Goal: Task Accomplishment & Management: Manage account settings

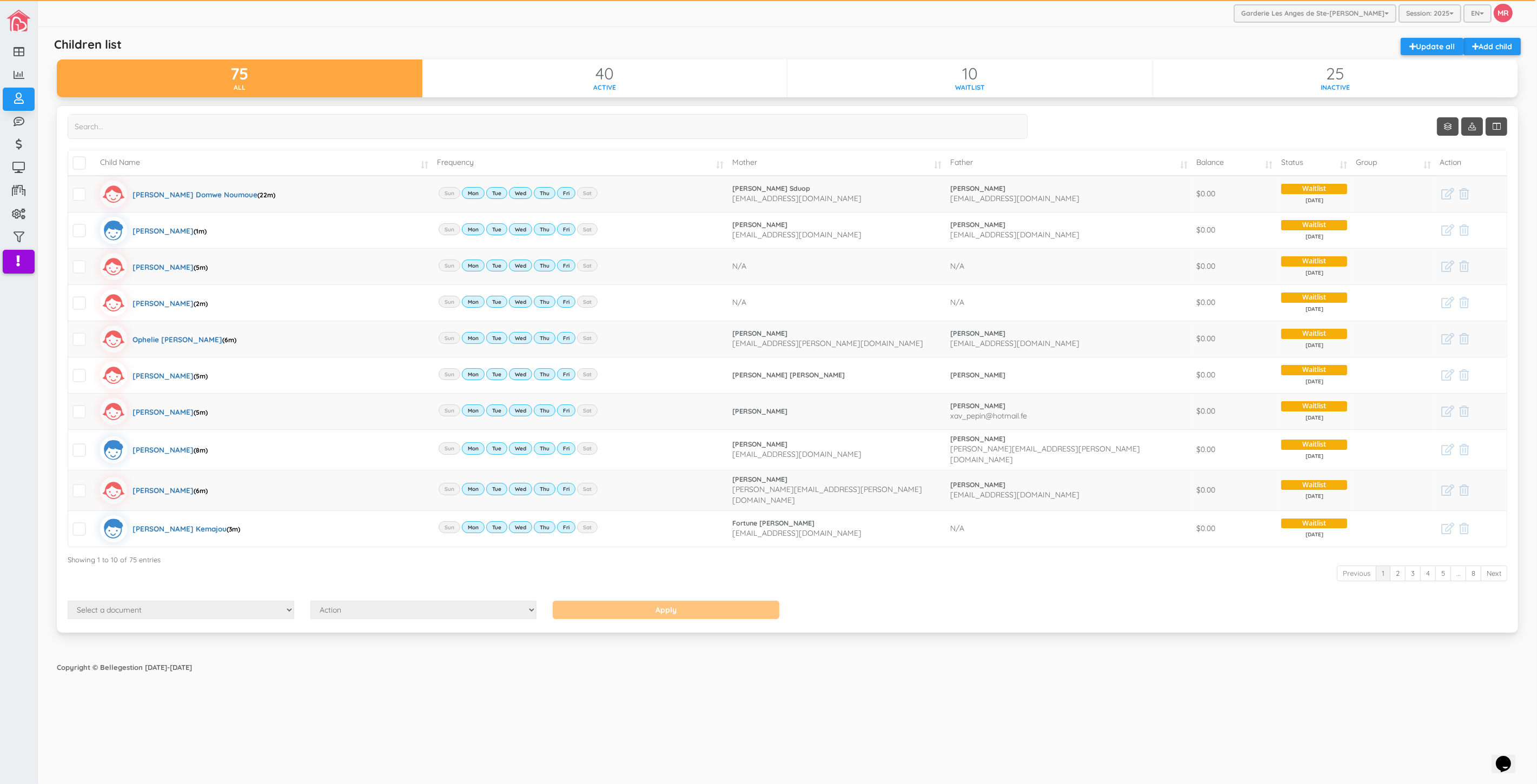
click at [1067, 666] on div "Copyright © Bellegestion [DATE]-[DATE]" at bounding box center [787, 667] width 1483 height 21
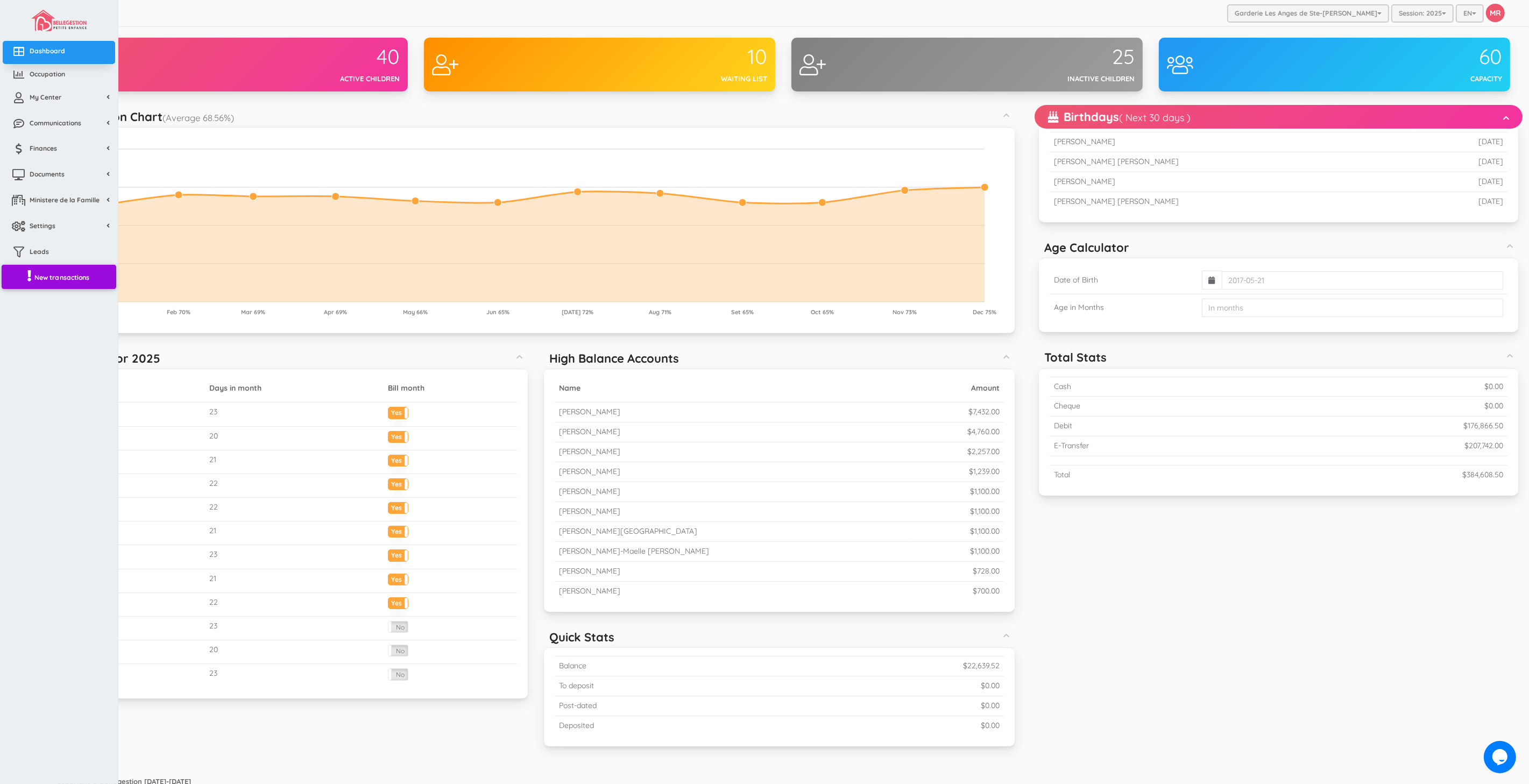
click at [52, 281] on span "New transactions" at bounding box center [62, 277] width 55 height 9
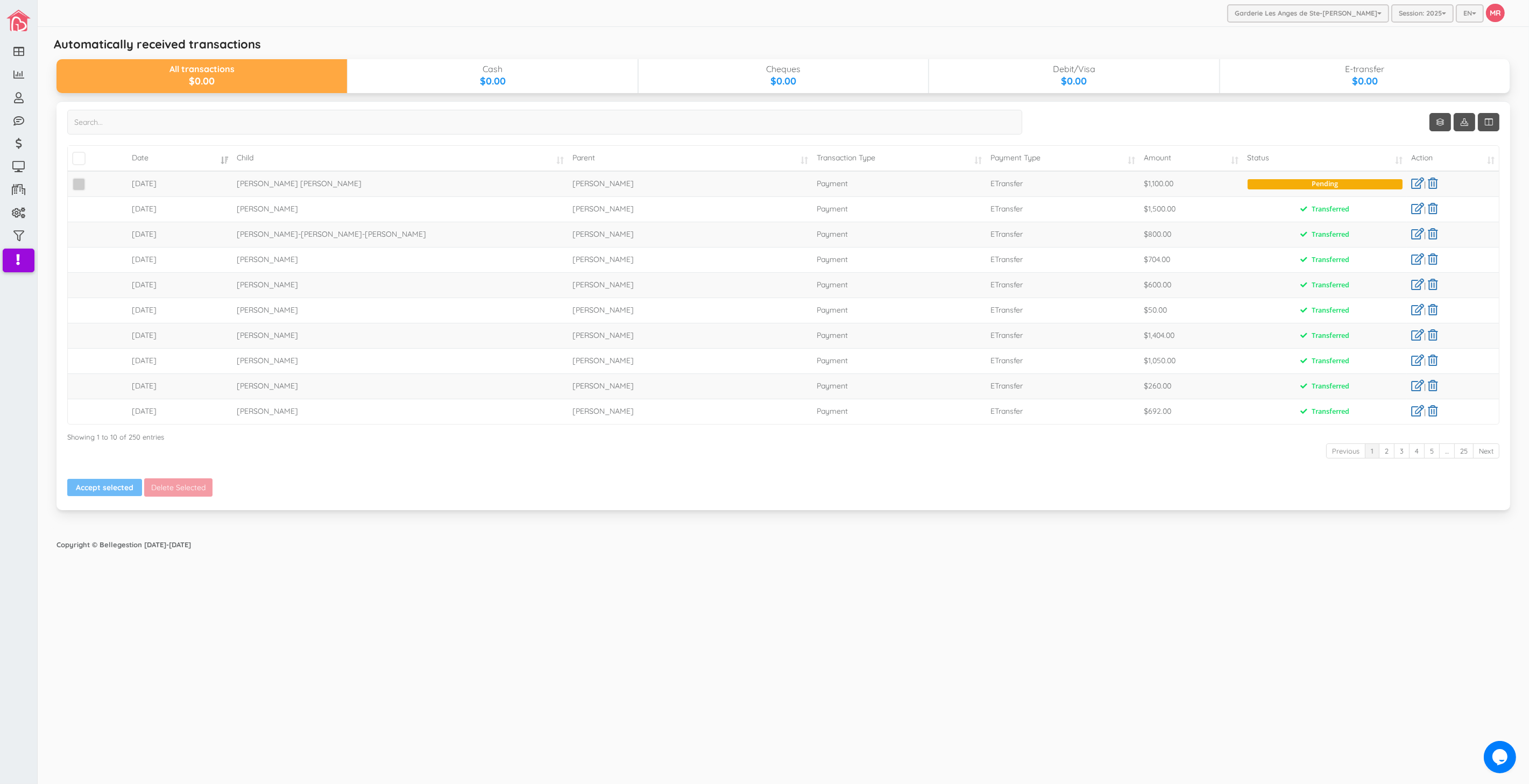
click at [83, 183] on span at bounding box center [78, 184] width 14 height 14
click at [91, 180] on input "checkbox" at bounding box center [91, 180] width 0 height 0
click at [100, 469] on div "Show 10 rows Date Child Parent Transaction Type Payment Type Amount Status Acti…" at bounding box center [783, 294] width 1432 height 369
click at [100, 478] on div "Show 10 rows Date Child Parent Transaction Type Payment Type Amount Status Acti…" at bounding box center [783, 294] width 1432 height 369
click at [100, 481] on button "Accept selected" at bounding box center [104, 487] width 75 height 17
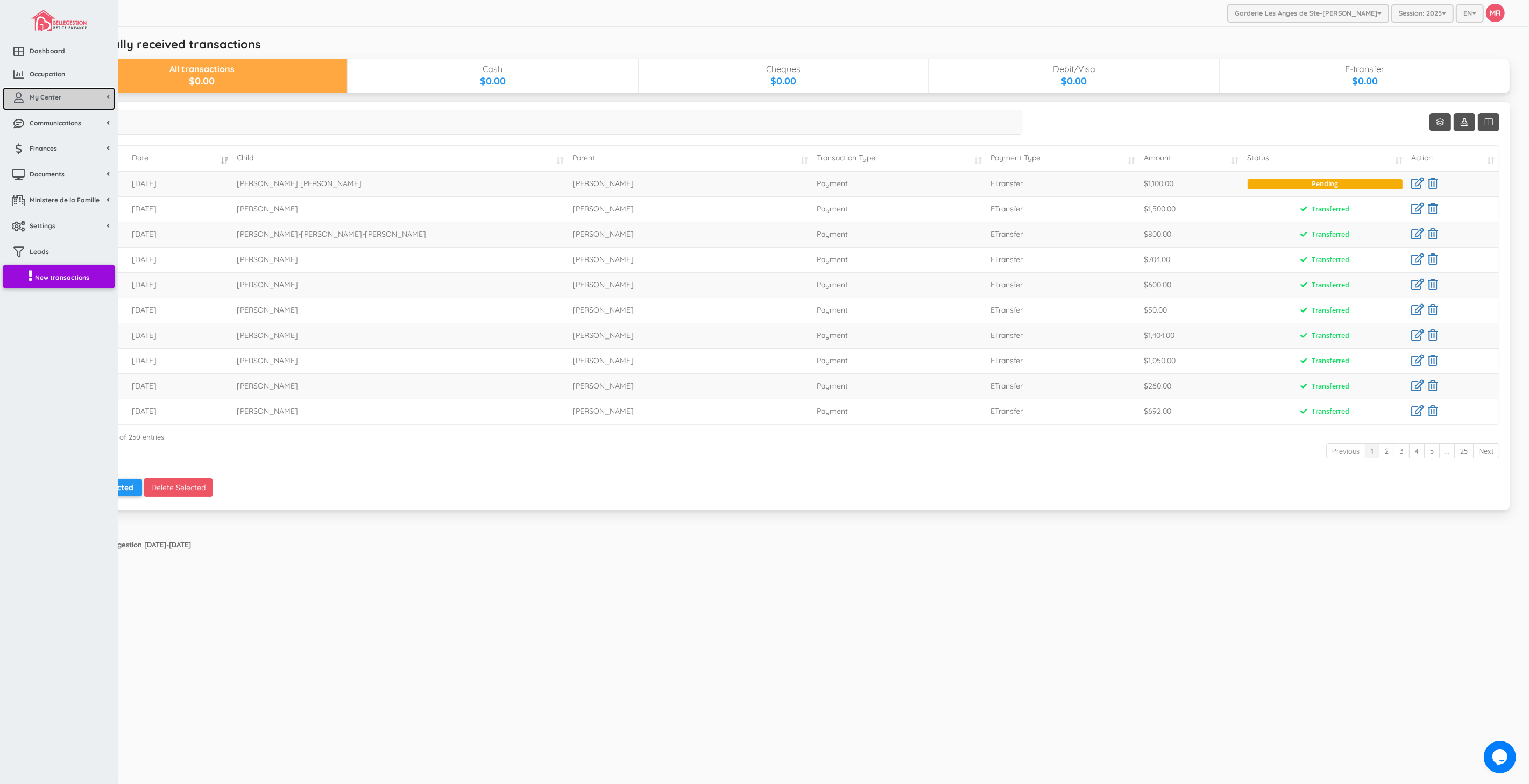
click at [31, 98] on span "My Center" at bounding box center [45, 97] width 31 height 9
click at [28, 101] on icon at bounding box center [19, 98] width 21 height 11
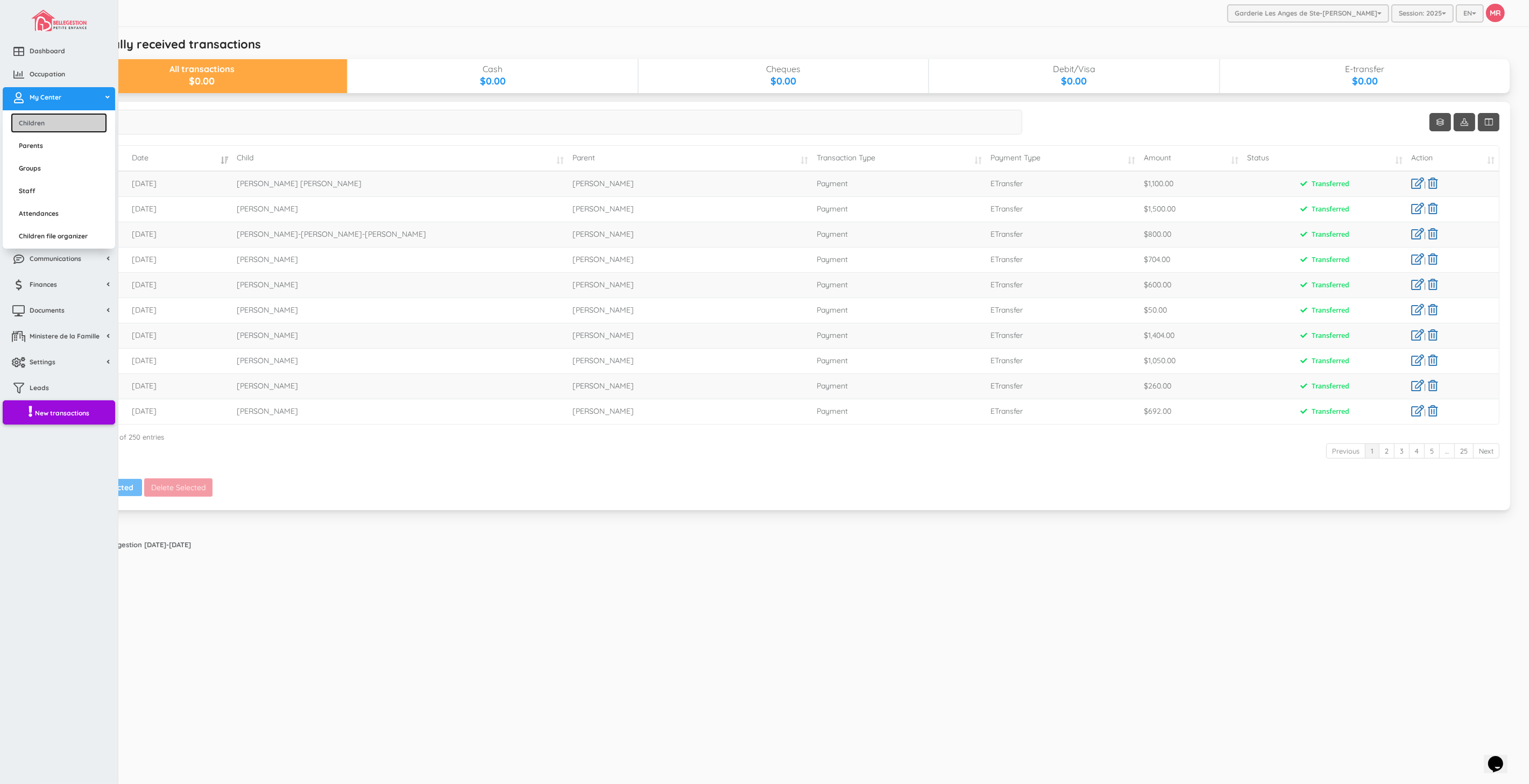
drag, startPoint x: 40, startPoint y: 120, endPoint x: 62, endPoint y: 115, distance: 22.6
click at [40, 120] on link "Children" at bounding box center [59, 123] width 96 height 20
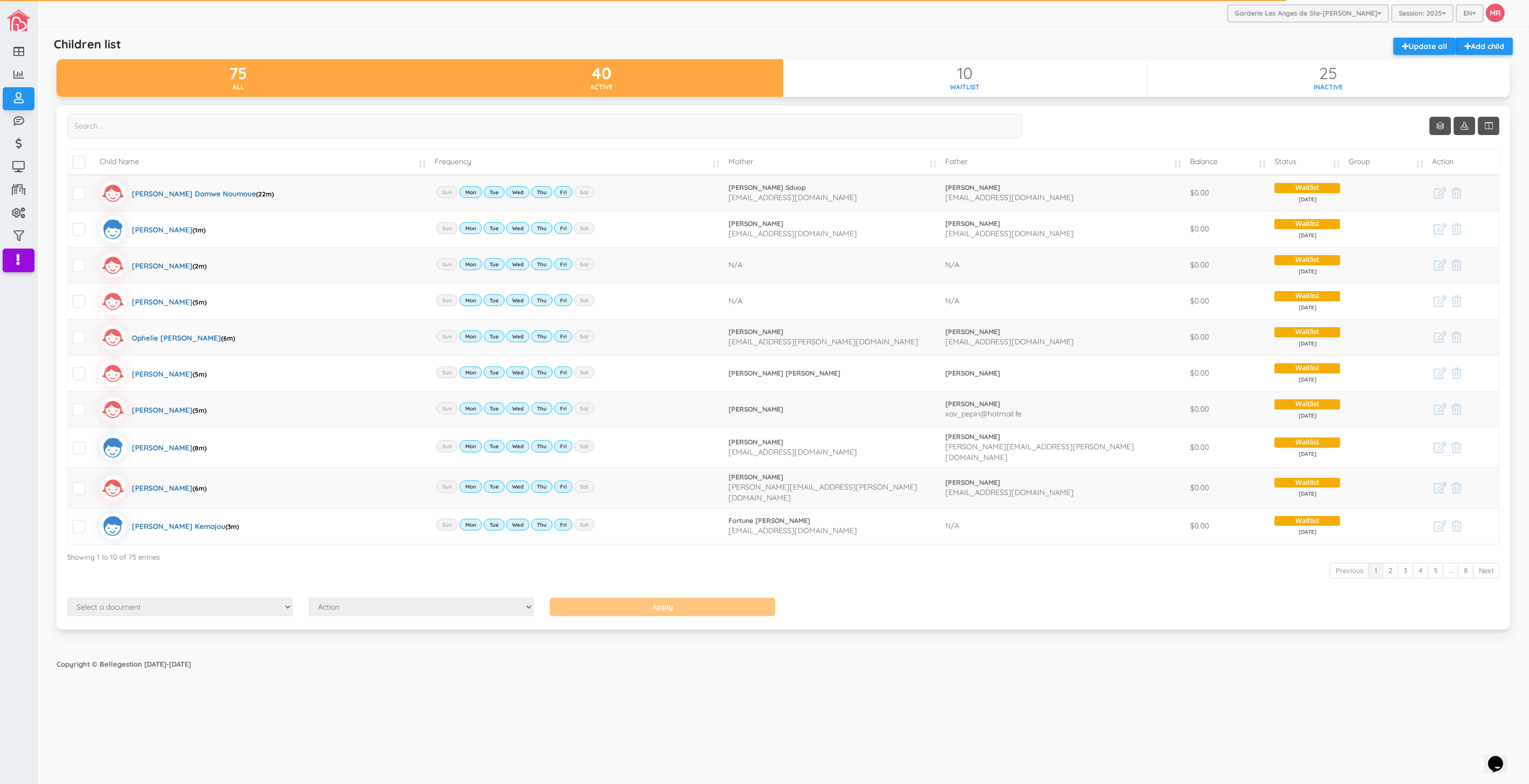
click at [696, 76] on div "40" at bounding box center [602, 74] width 364 height 18
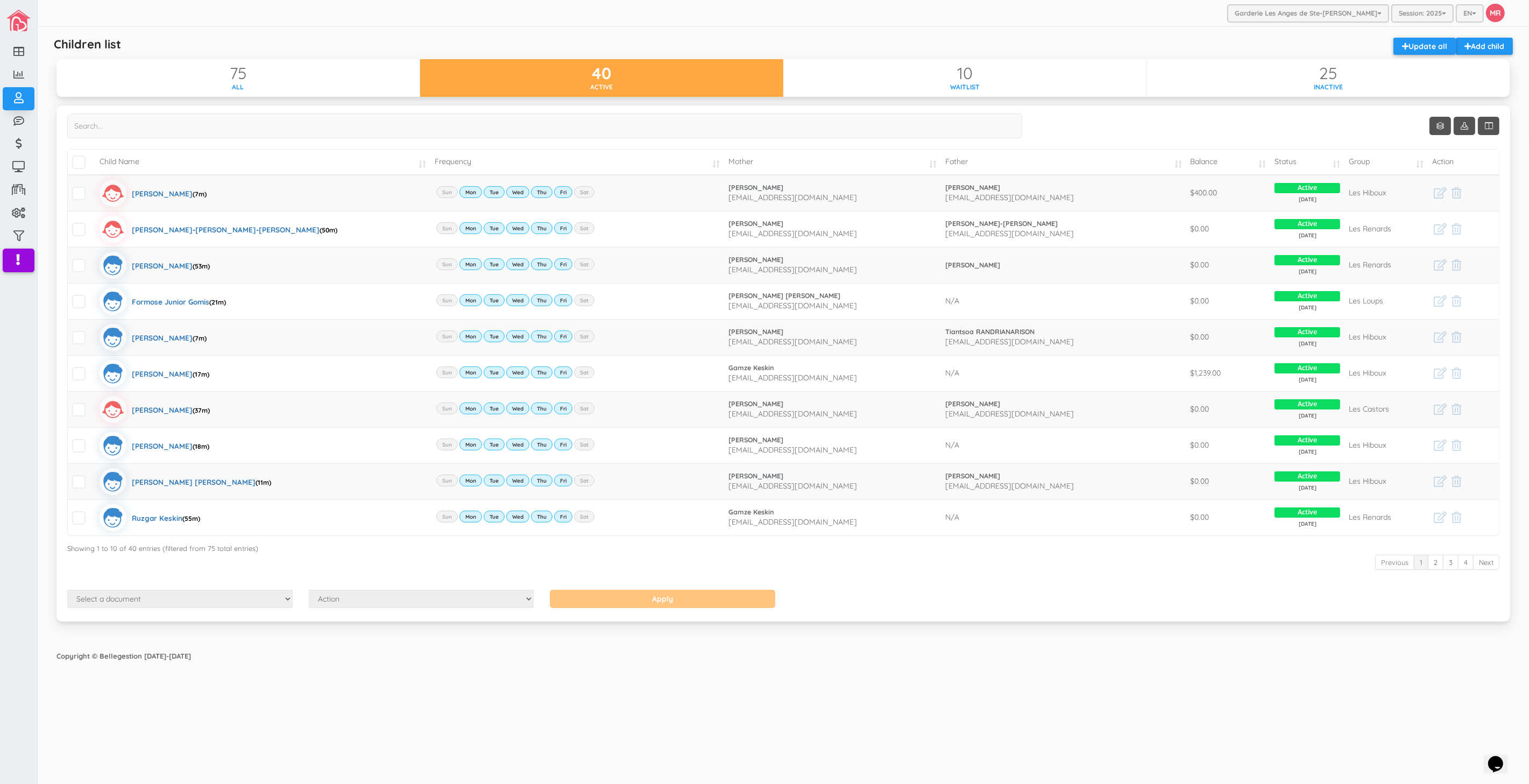
click at [1238, 161] on td "Balance" at bounding box center [1229, 162] width 84 height 26
click at [1235, 159] on td "Balance" at bounding box center [1229, 162] width 84 height 26
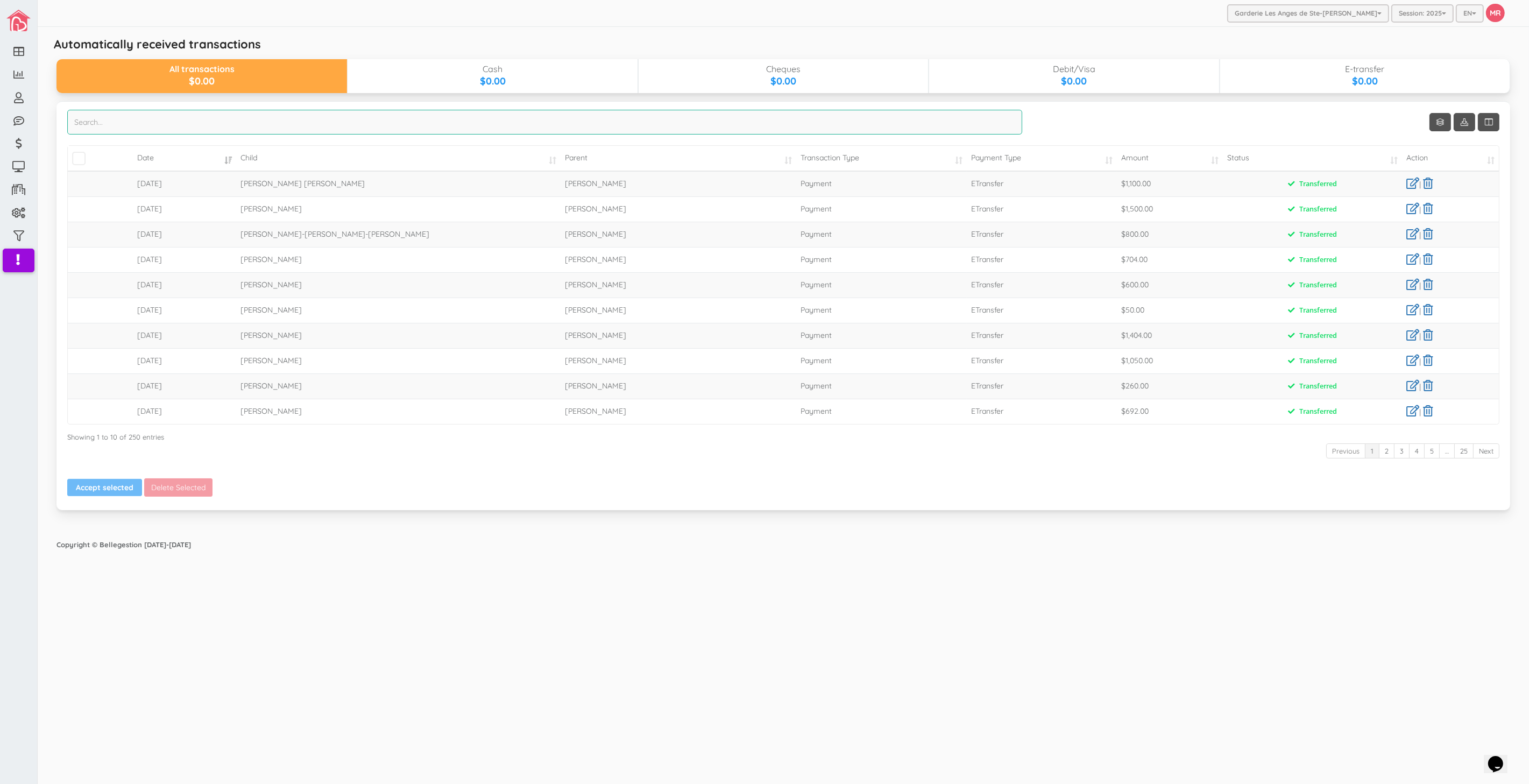
click at [267, 119] on input "search" at bounding box center [544, 122] width 955 height 25
type input "[PERSON_NAME]"
